Goal: Find contact information: Find contact information

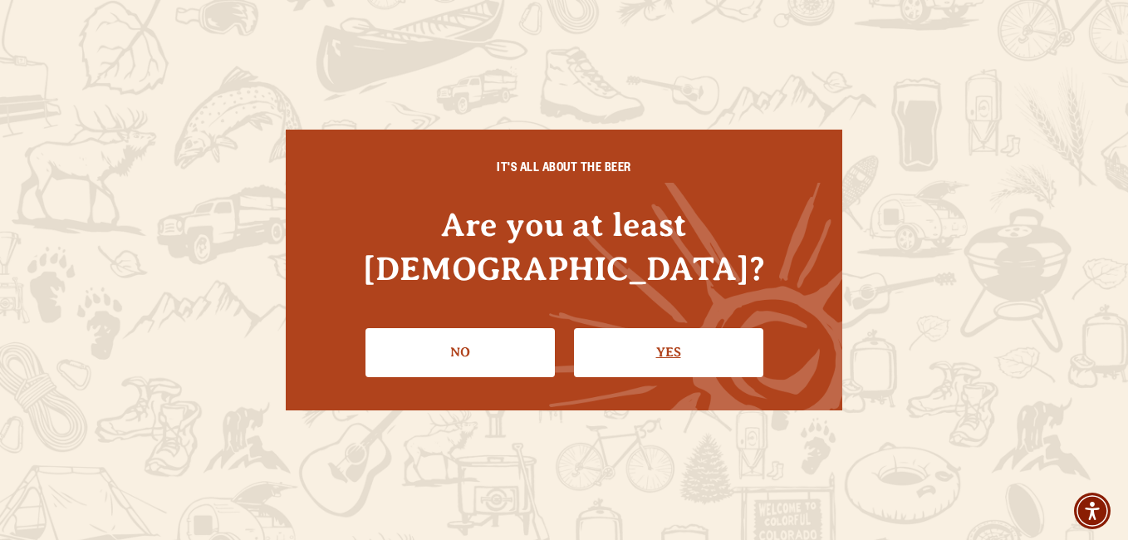
click at [668, 328] on link "Yes" at bounding box center [668, 352] width 189 height 48
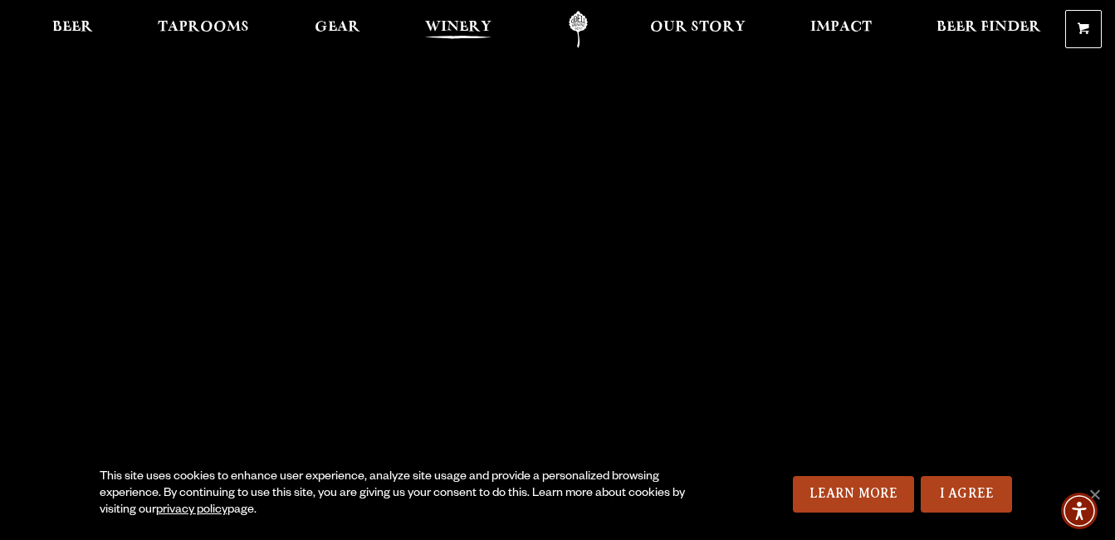
click at [443, 27] on span "Winery" at bounding box center [458, 27] width 66 height 13
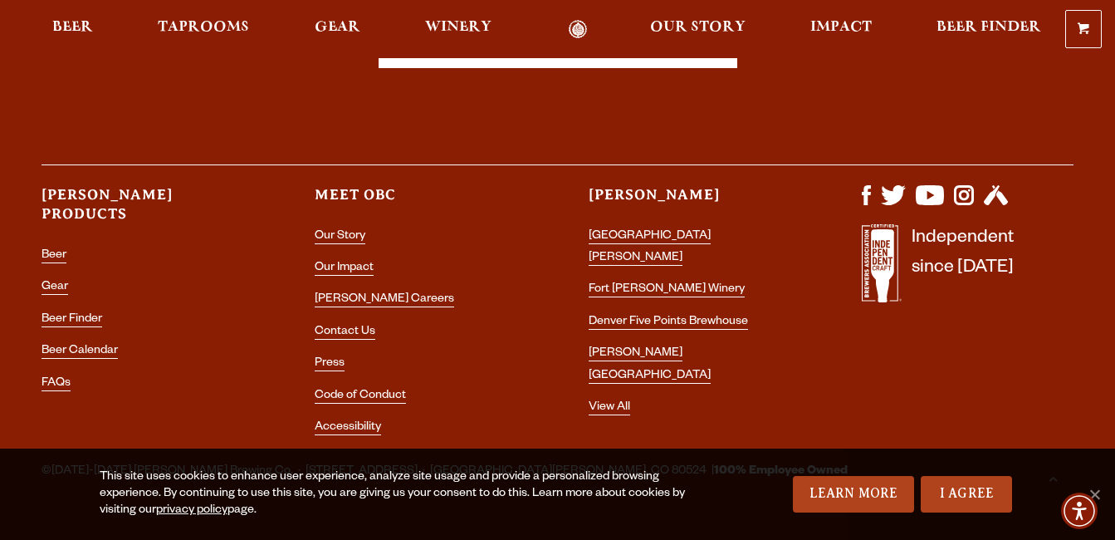
scroll to position [4897, 0]
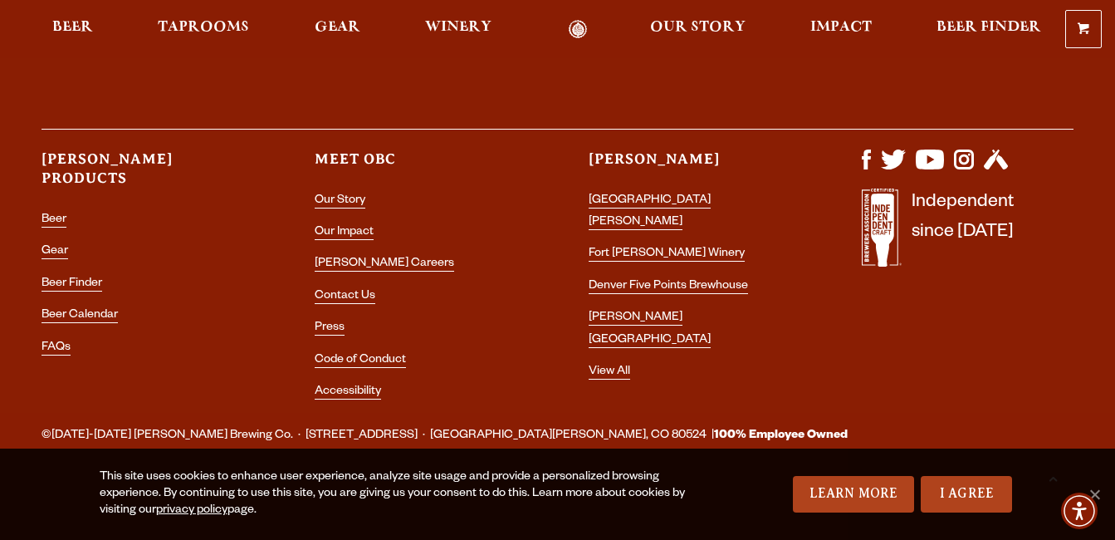
click at [349, 288] on li "Contact Us" at bounding box center [421, 297] width 212 height 22
click at [344, 293] on link "Contact Us" at bounding box center [345, 297] width 61 height 15
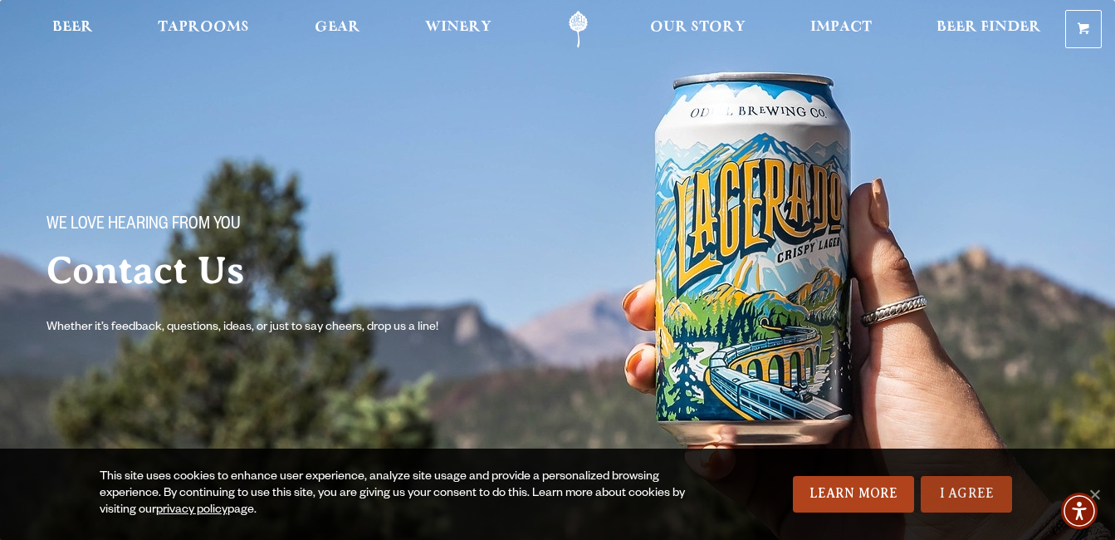
click at [952, 492] on link "I Agree" at bounding box center [966, 494] width 91 height 37
